Goal: Information Seeking & Learning: Understand process/instructions

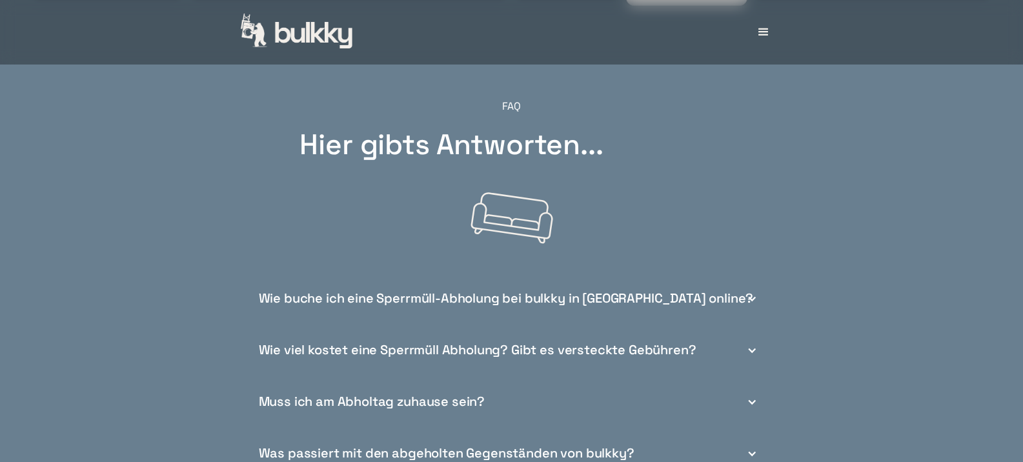
scroll to position [4542, 0]
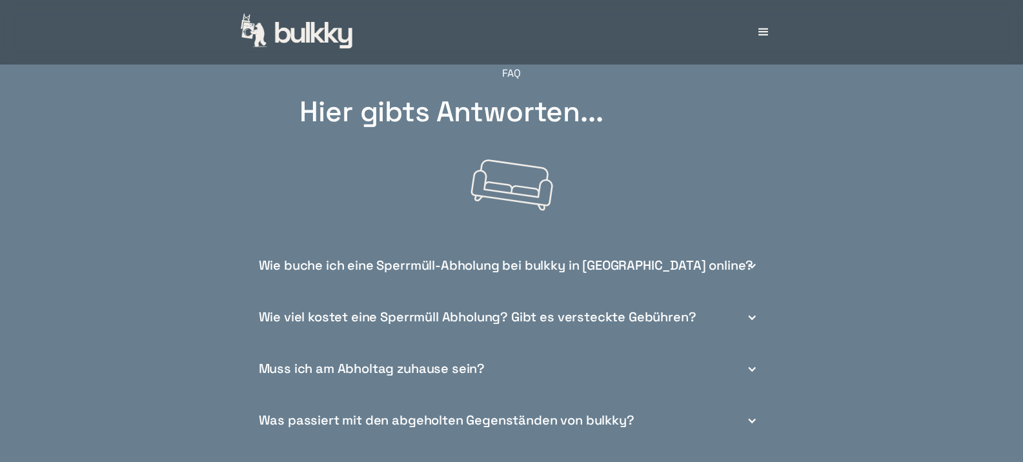
click at [754, 261] on div at bounding box center [752, 266] width 10 height 10
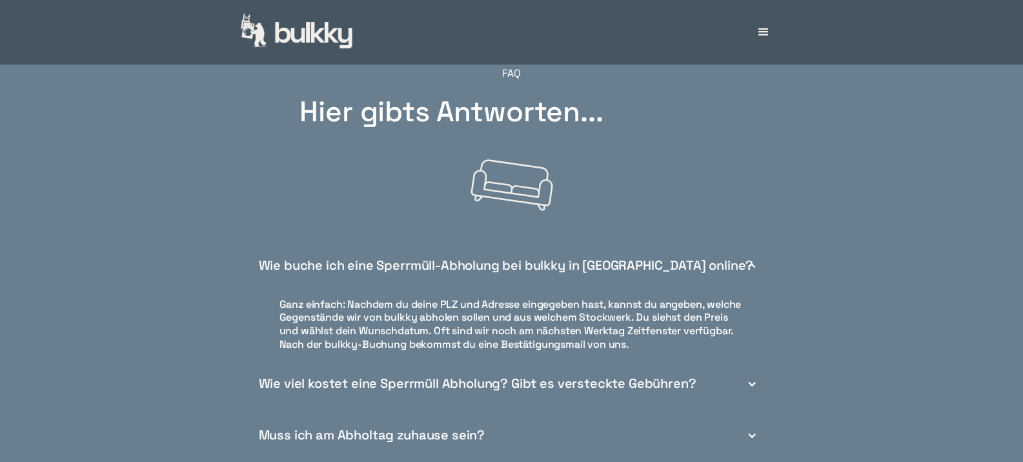
click at [752, 379] on div at bounding box center [752, 384] width 10 height 10
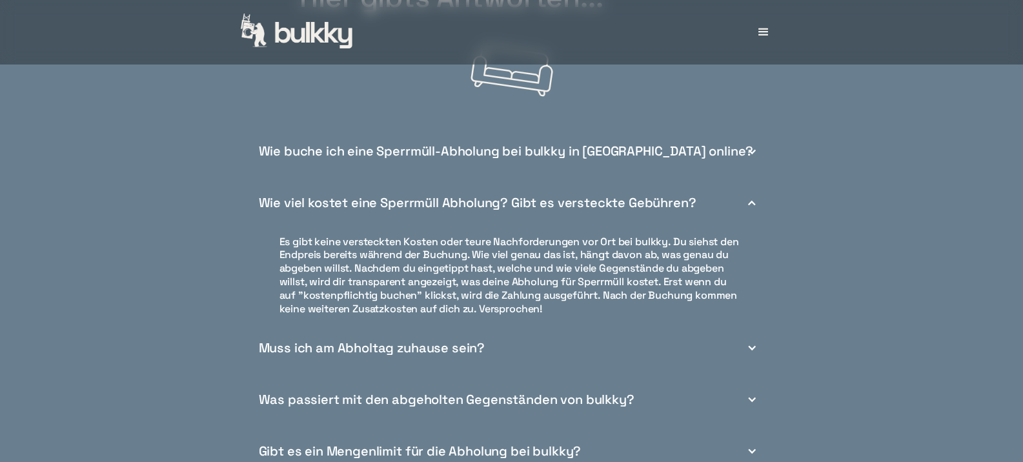
scroll to position [4671, 0]
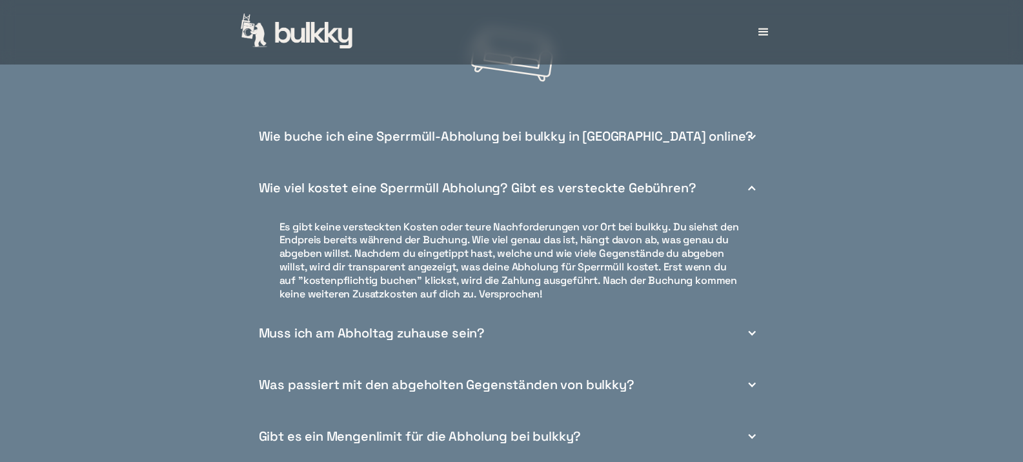
click at [749, 328] on div at bounding box center [752, 333] width 10 height 10
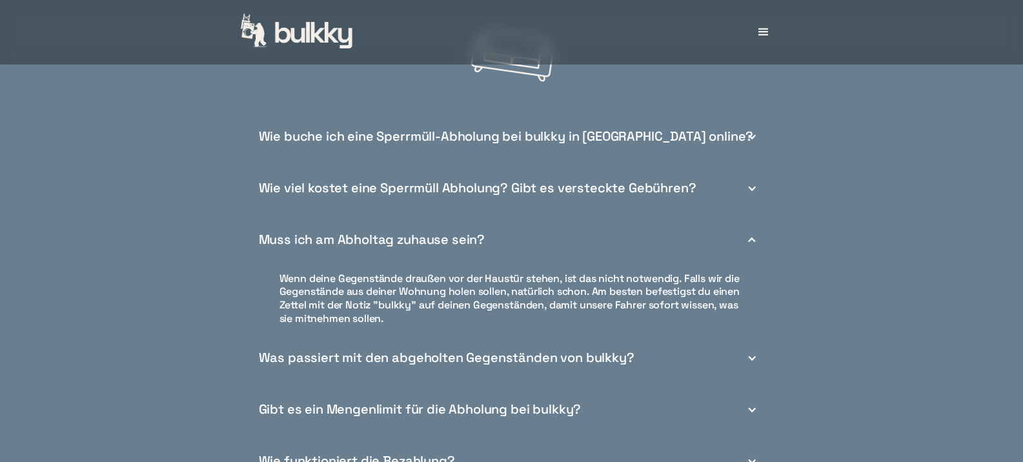
click at [751, 353] on div at bounding box center [752, 358] width 10 height 10
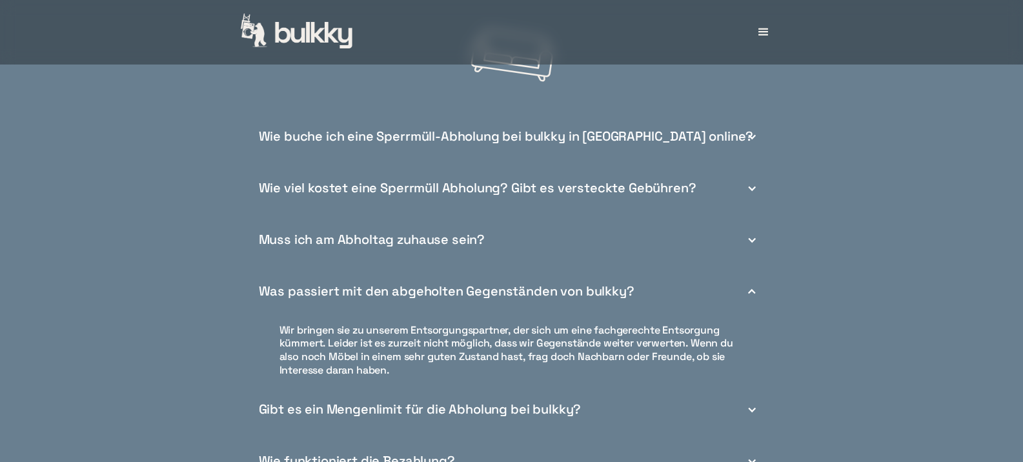
click at [749, 405] on div at bounding box center [752, 410] width 10 height 10
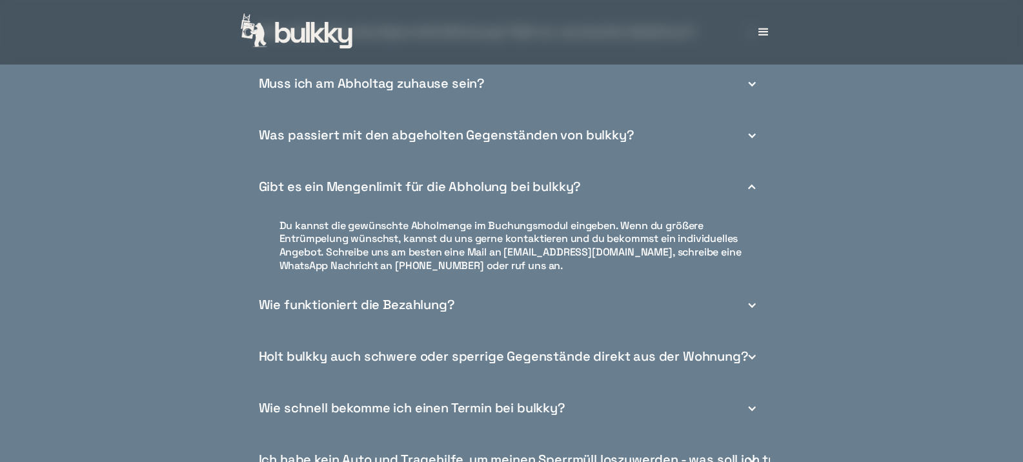
scroll to position [4864, 0]
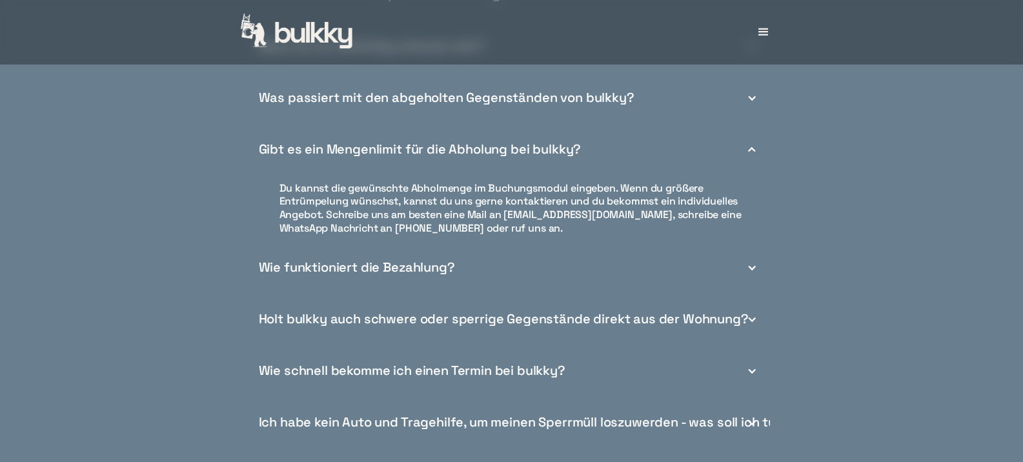
click at [752, 263] on div at bounding box center [752, 268] width 10 height 10
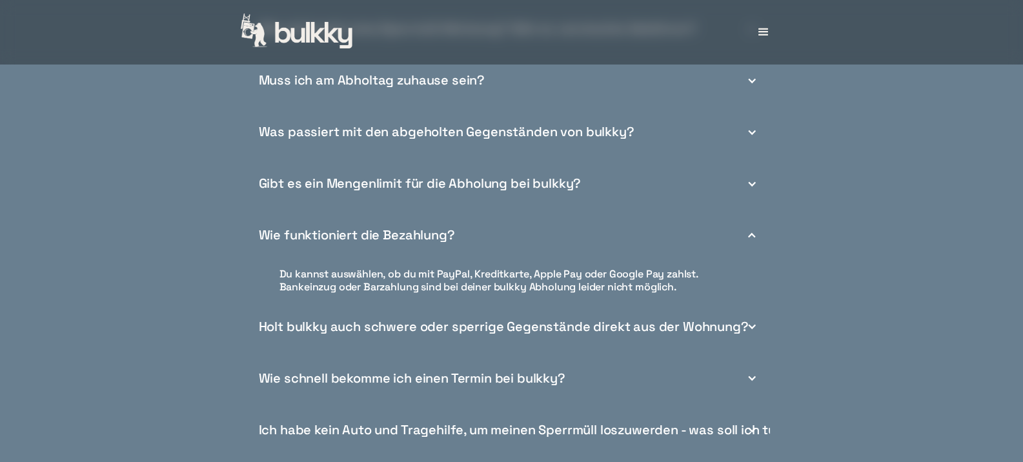
scroll to position [4800, 0]
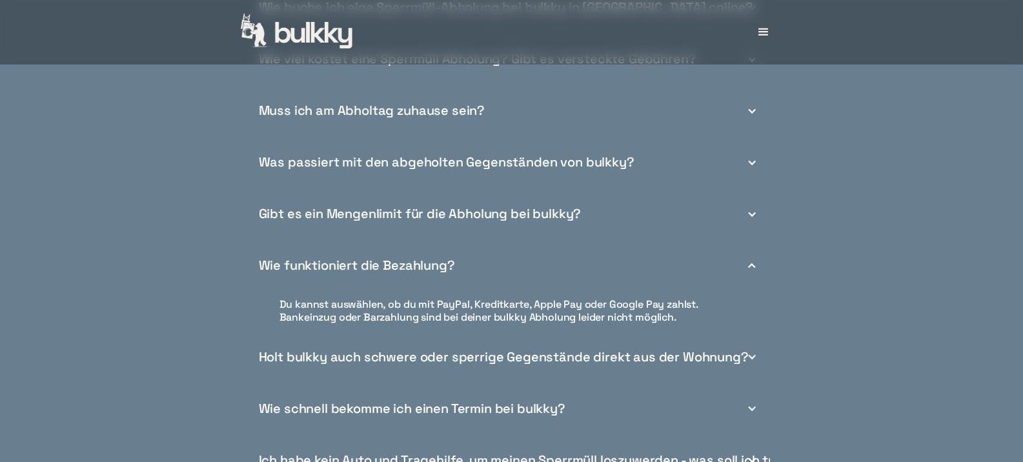
click at [753, 352] on div at bounding box center [752, 357] width 10 height 10
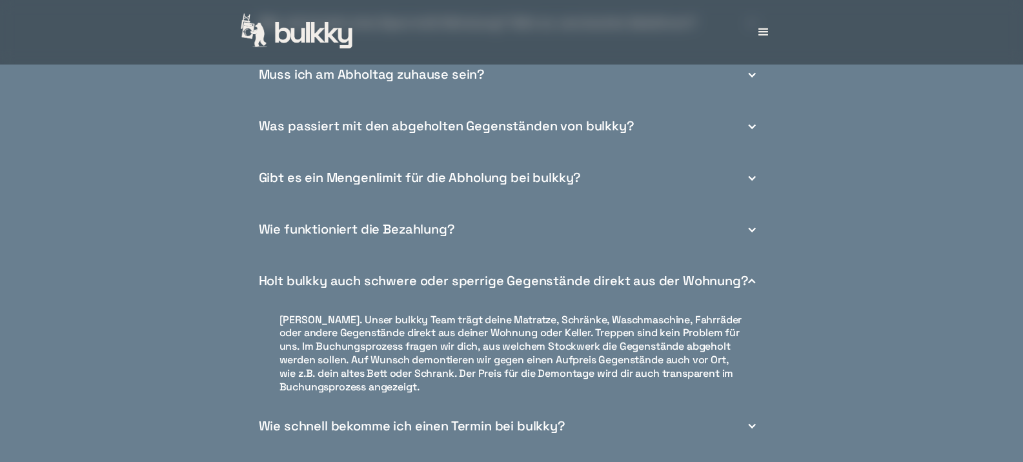
scroll to position [4929, 0]
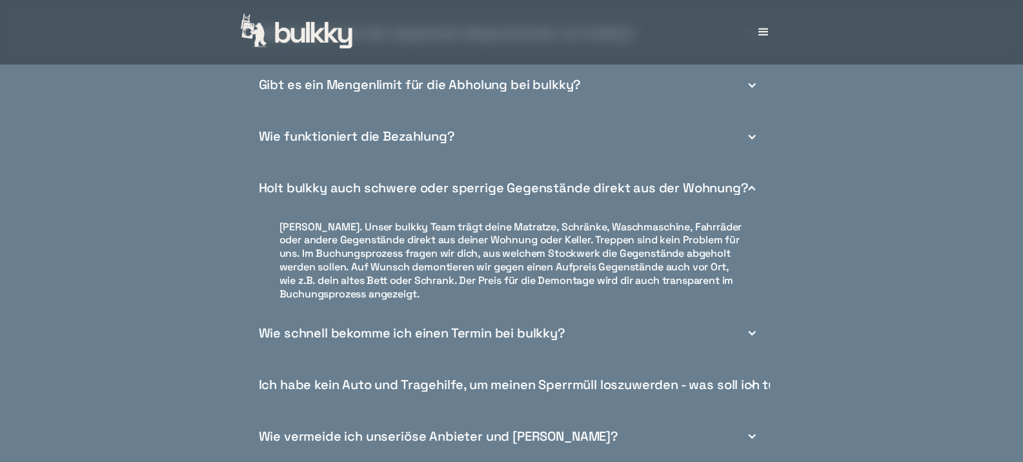
click at [750, 328] on div at bounding box center [752, 333] width 10 height 10
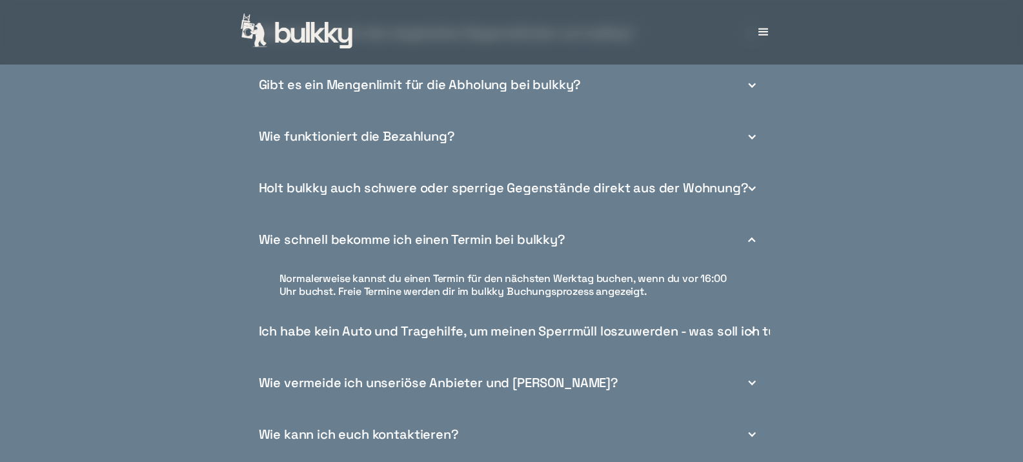
click at [767, 325] on div "Ich habe kein Auto und Tragehilfe, um meinen Sperrmüll loszuwerden - was soll i…" at bounding box center [525, 332] width 532 height 14
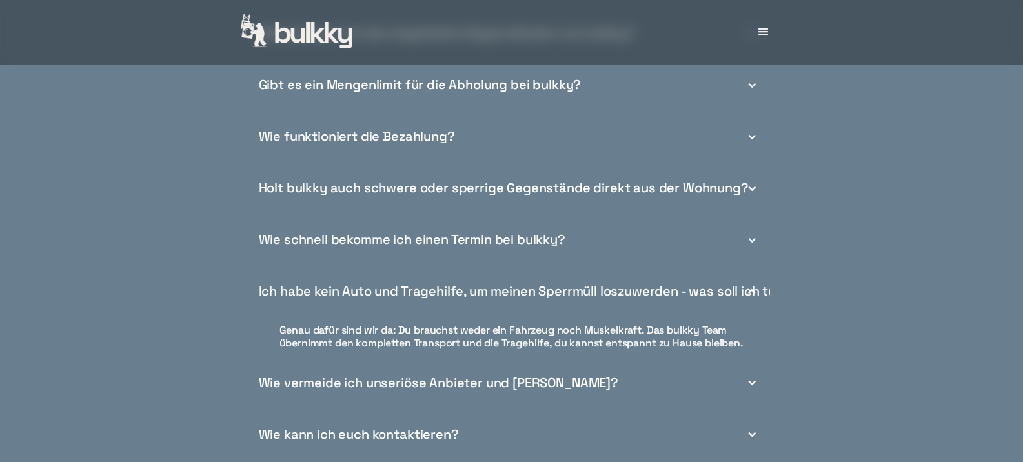
click at [751, 377] on div at bounding box center [752, 382] width 10 height 10
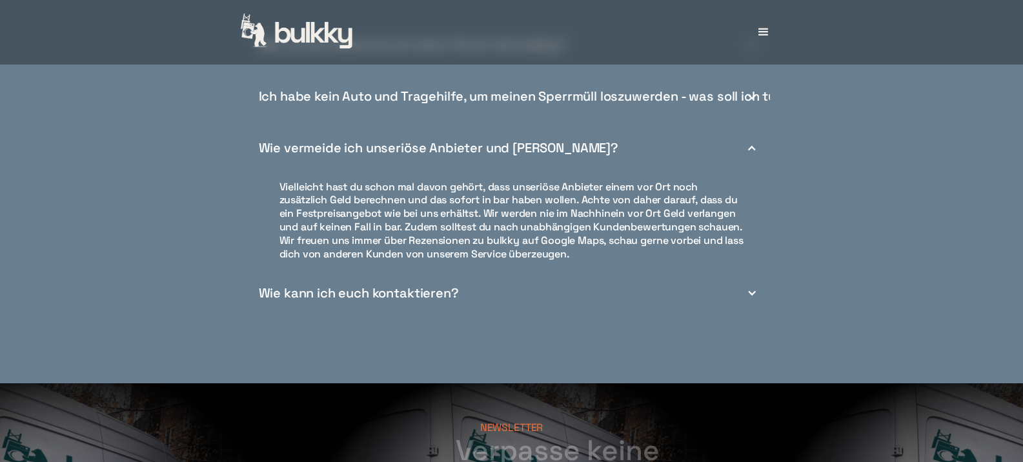
scroll to position [5155, 0]
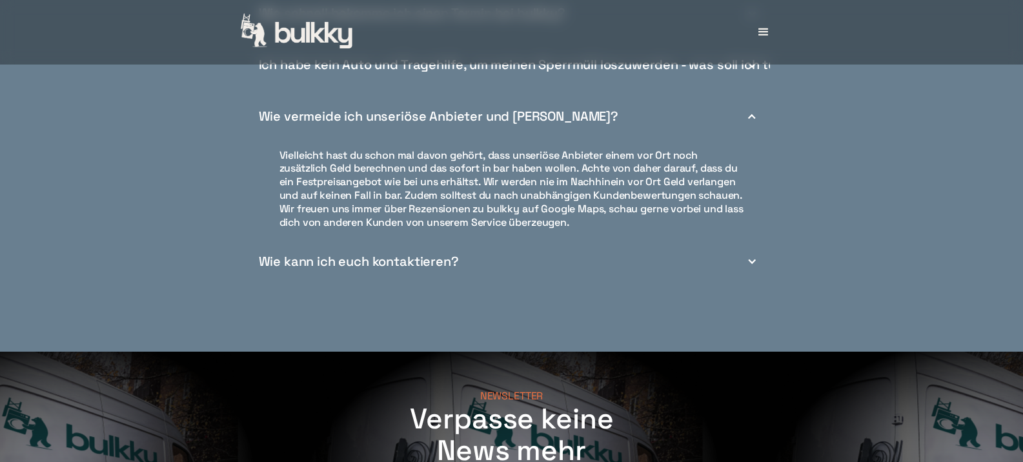
click at [747, 256] on div at bounding box center [752, 261] width 10 height 10
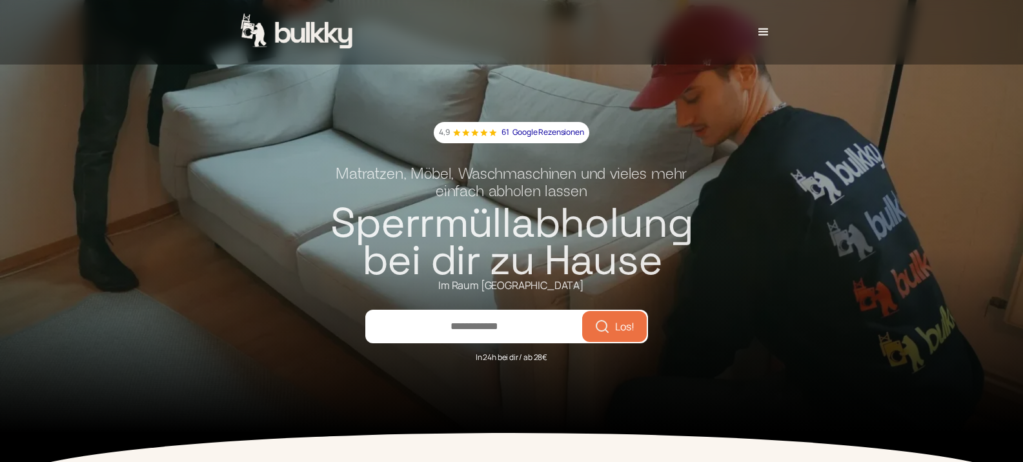
scroll to position [0, 0]
